Goal: Entertainment & Leisure: Consume media (video, audio)

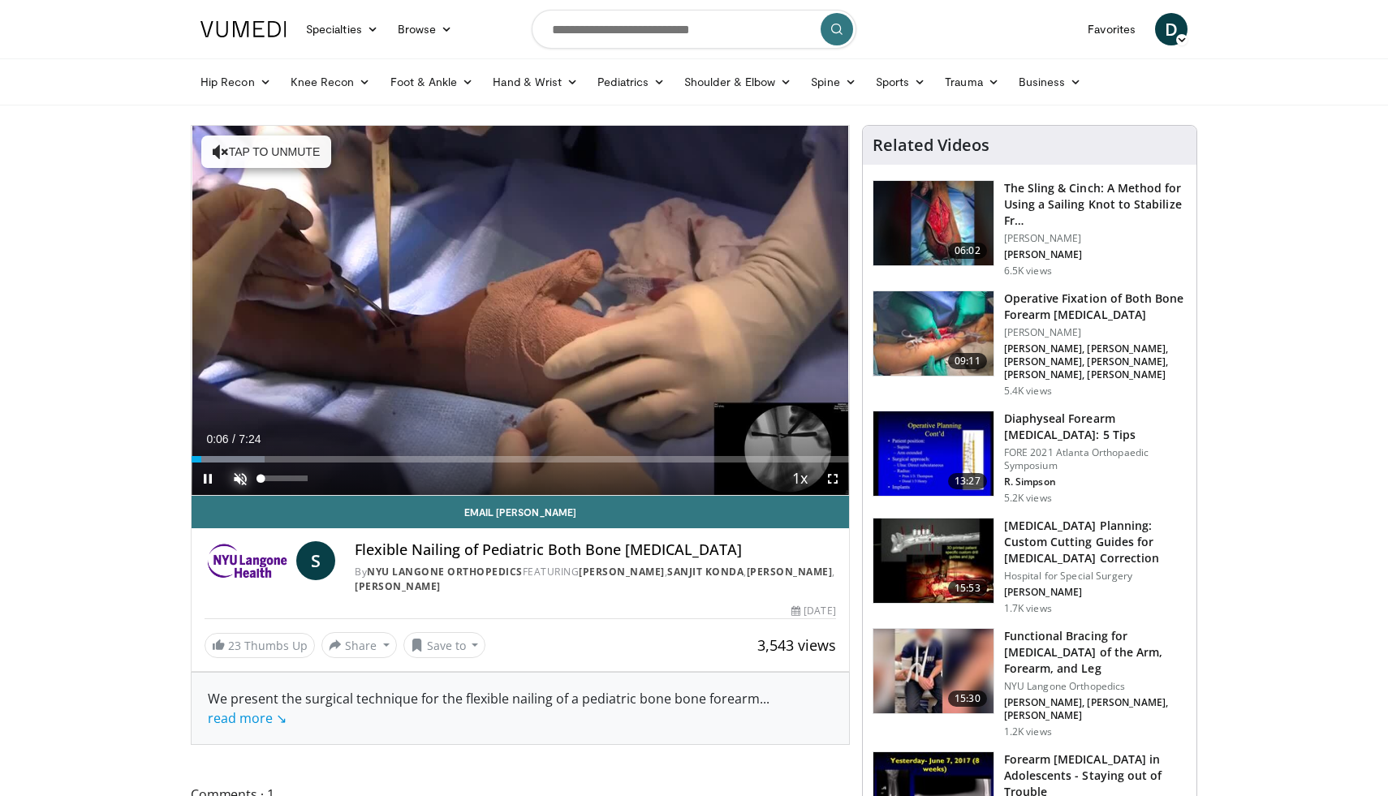
click at [235, 483] on span "Video Player" at bounding box center [240, 479] width 32 height 32
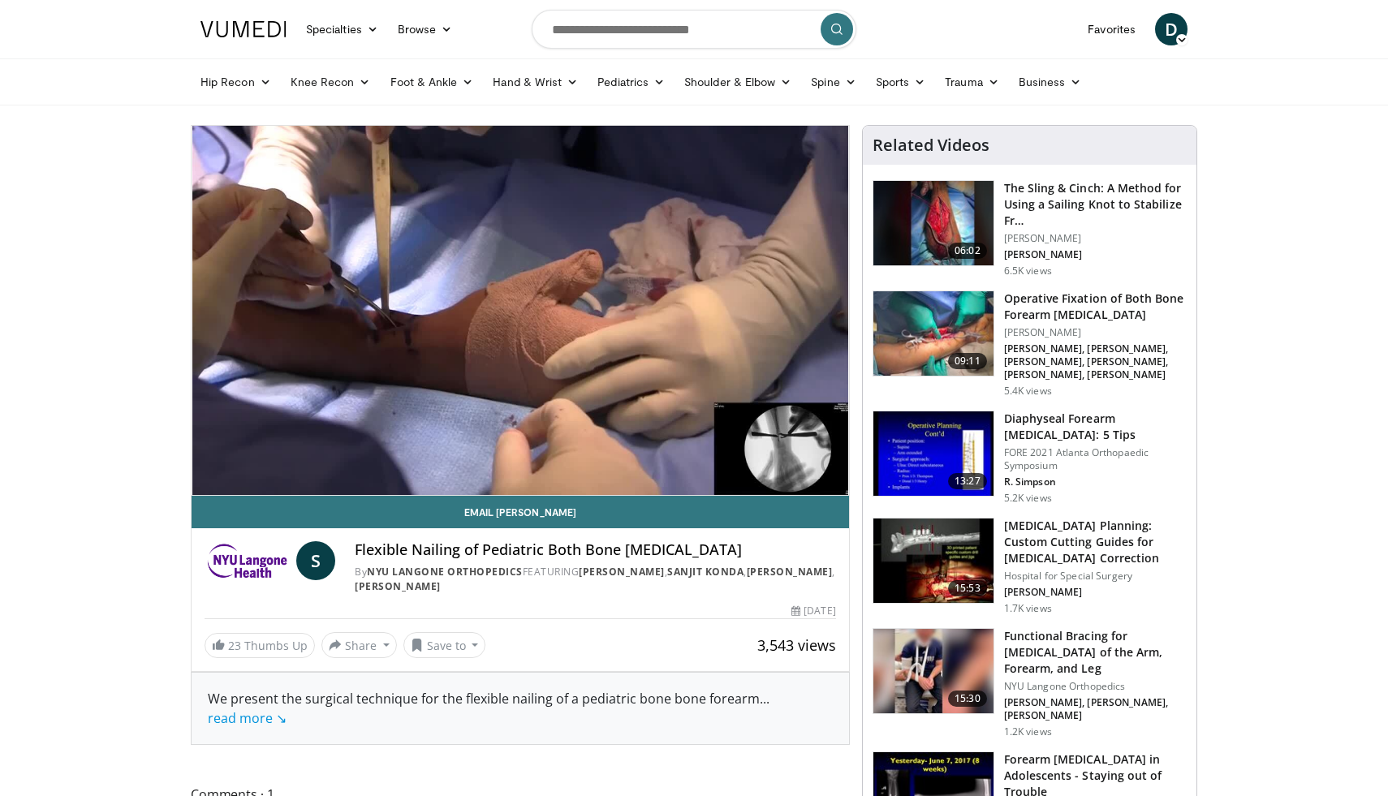
click at [235, 483] on video-js "**********" at bounding box center [519, 311] width 657 height 370
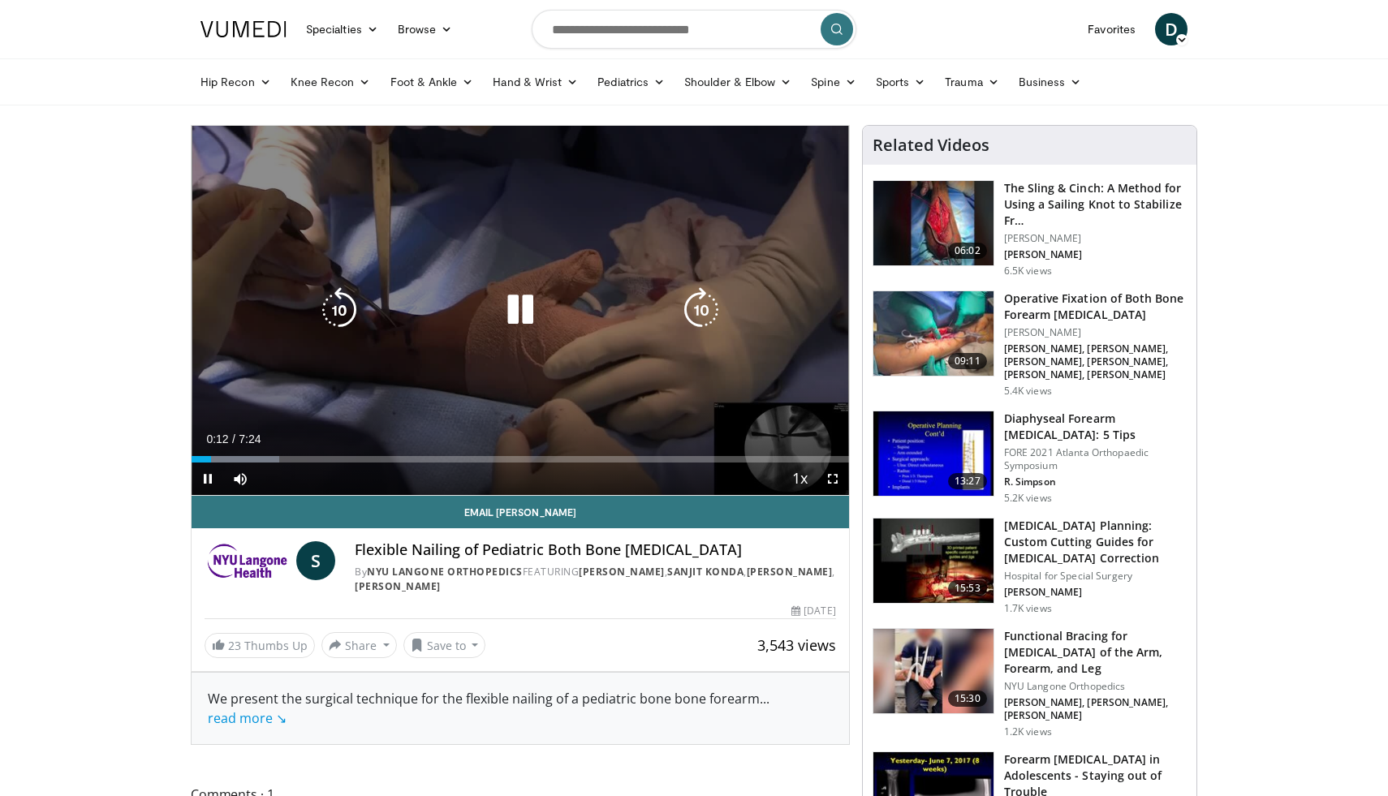
click at [694, 313] on icon "Video Player" at bounding box center [700, 309] width 45 height 45
click at [704, 313] on icon "Video Player" at bounding box center [700, 309] width 45 height 45
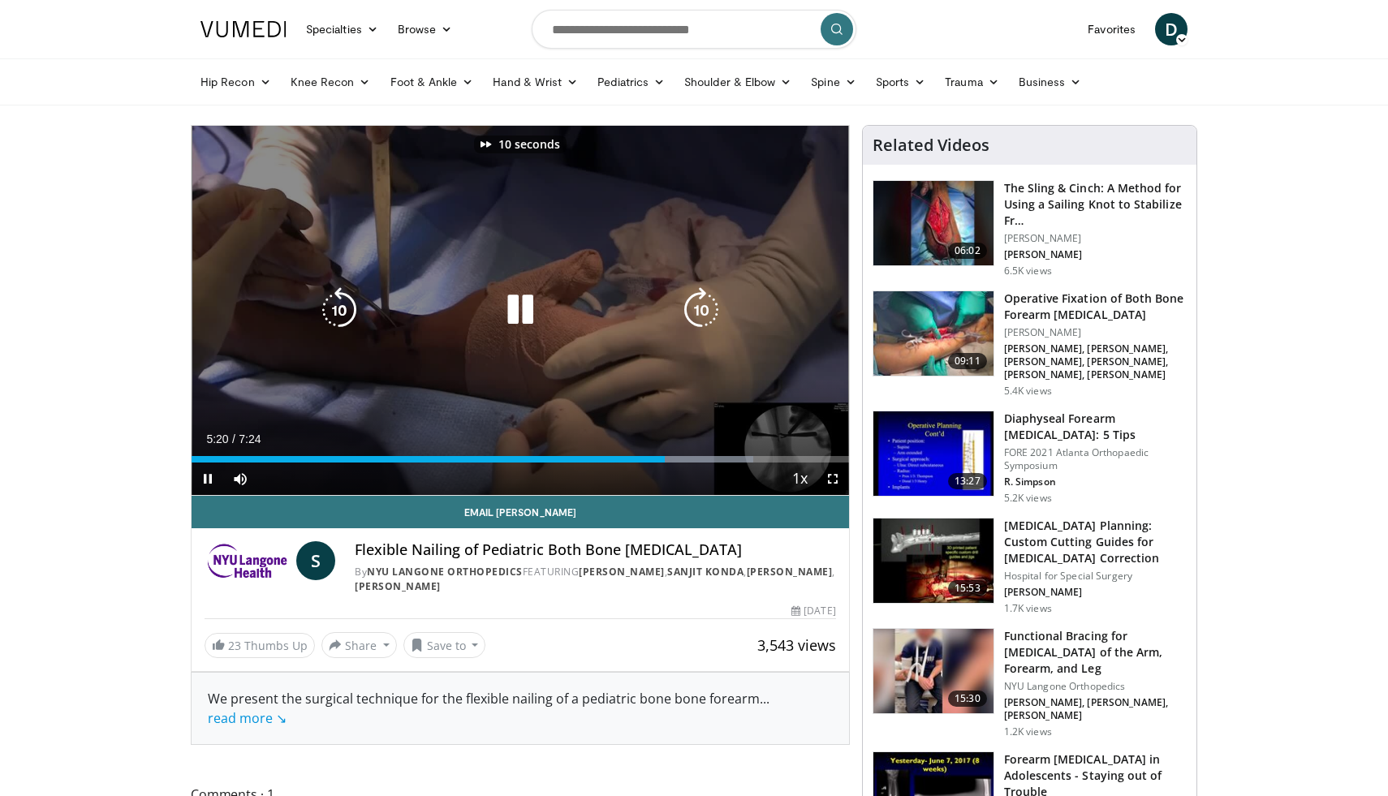
click at [704, 313] on icon "Video Player" at bounding box center [700, 309] width 45 height 45
click at [692, 317] on icon "Video Player" at bounding box center [700, 309] width 45 height 45
click at [528, 321] on icon "Video Player" at bounding box center [519, 309] width 45 height 45
